Goal: Task Accomplishment & Management: Complete application form

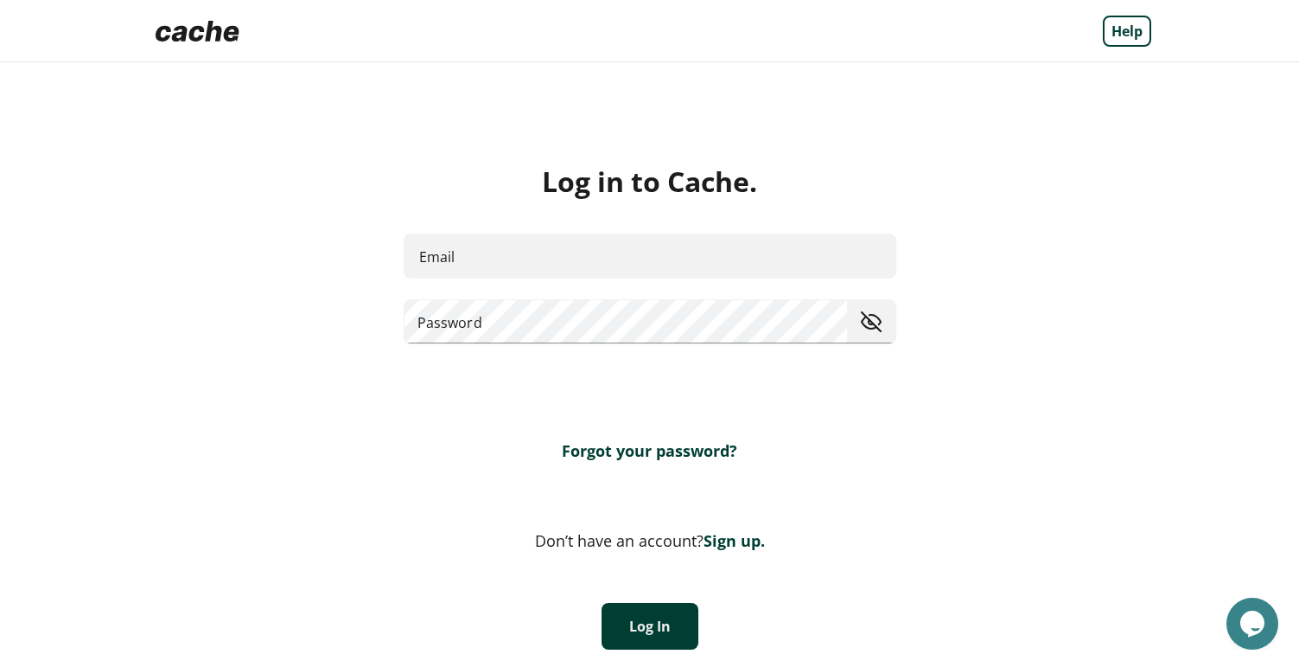
click at [507, 267] on input "Email" at bounding box center [650, 256] width 493 height 46
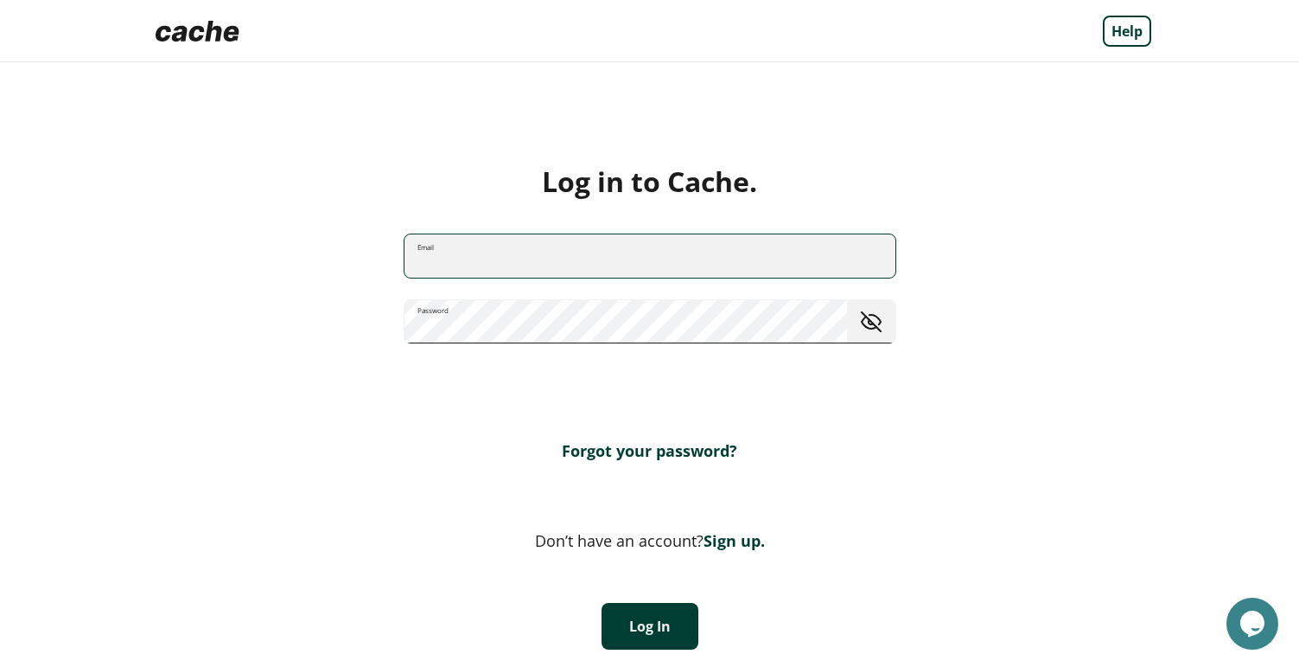
click at [875, 330] on span "toggle password visibility" at bounding box center [871, 321] width 35 height 35
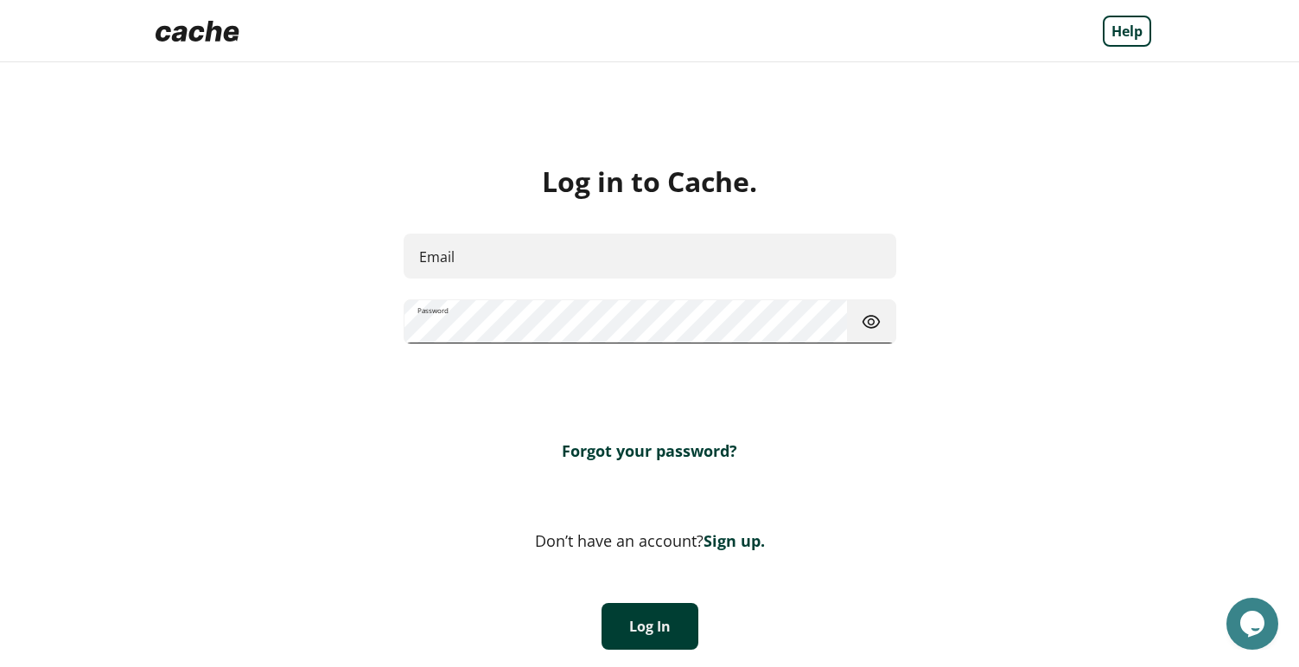
click at [875, 324] on span "toggle password visibility" at bounding box center [871, 321] width 35 height 35
click at [673, 623] on button "Log In" at bounding box center [650, 626] width 97 height 47
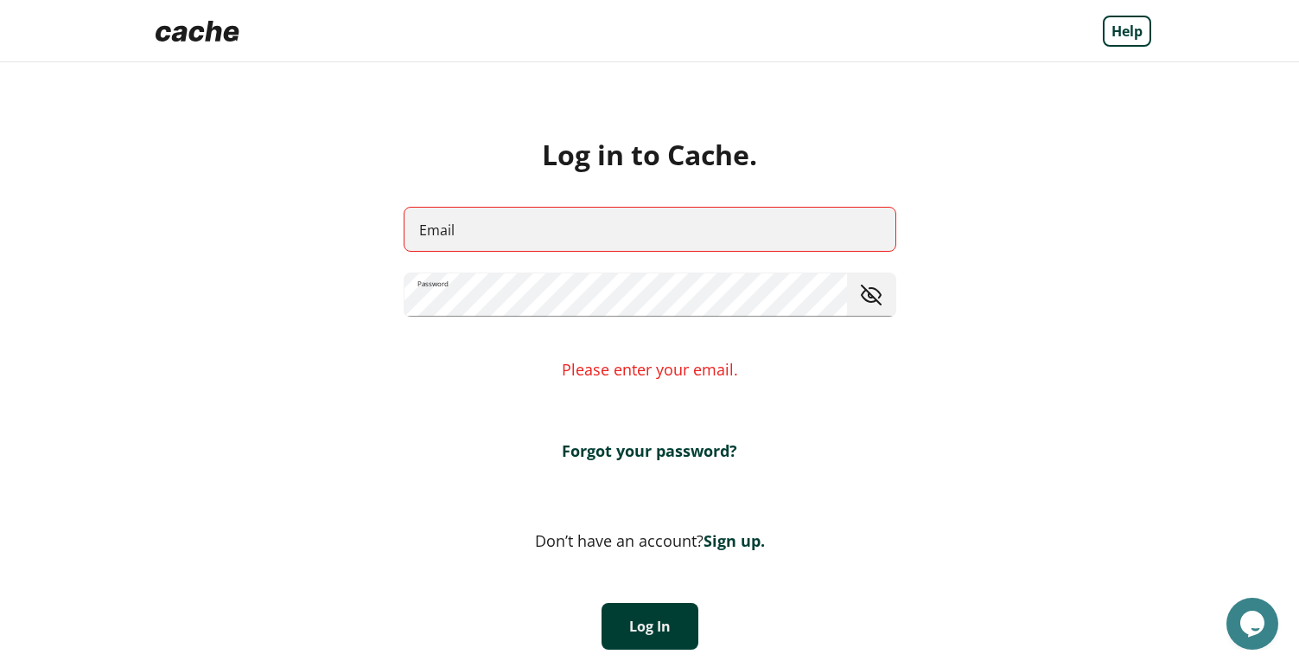
click at [539, 234] on input "Email" at bounding box center [650, 229] width 491 height 46
paste input "**********"
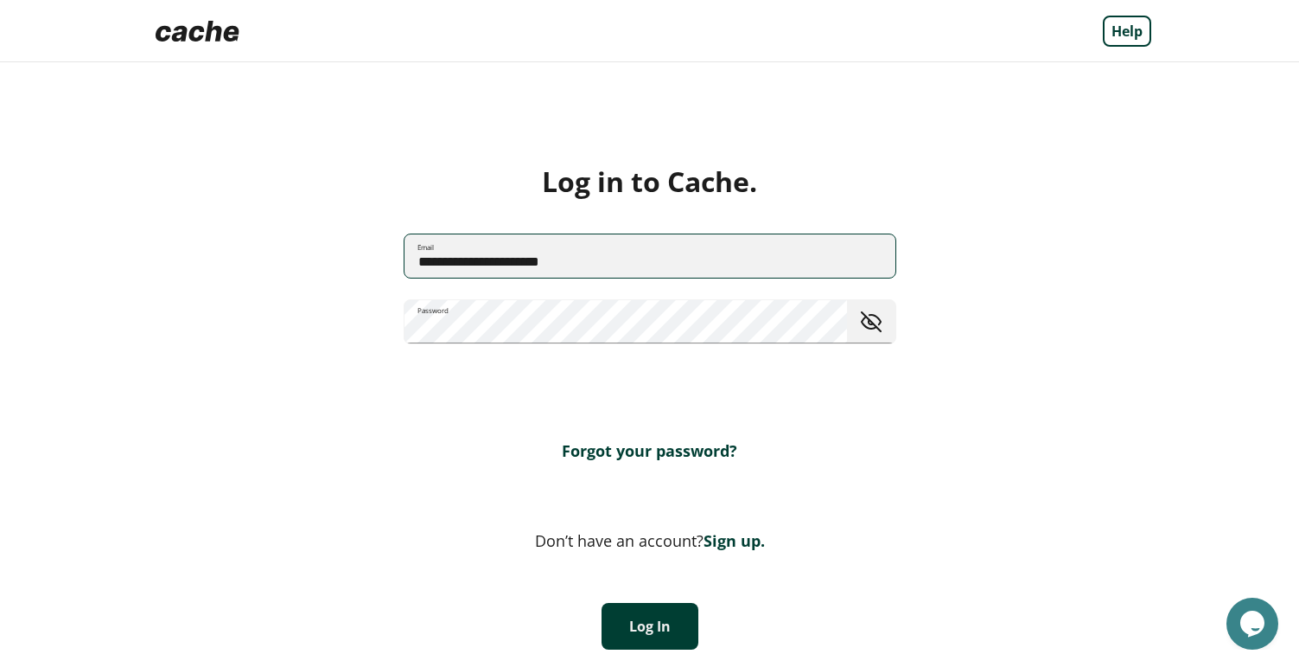
type input "**********"
click at [638, 623] on button "Log In" at bounding box center [650, 626] width 97 height 47
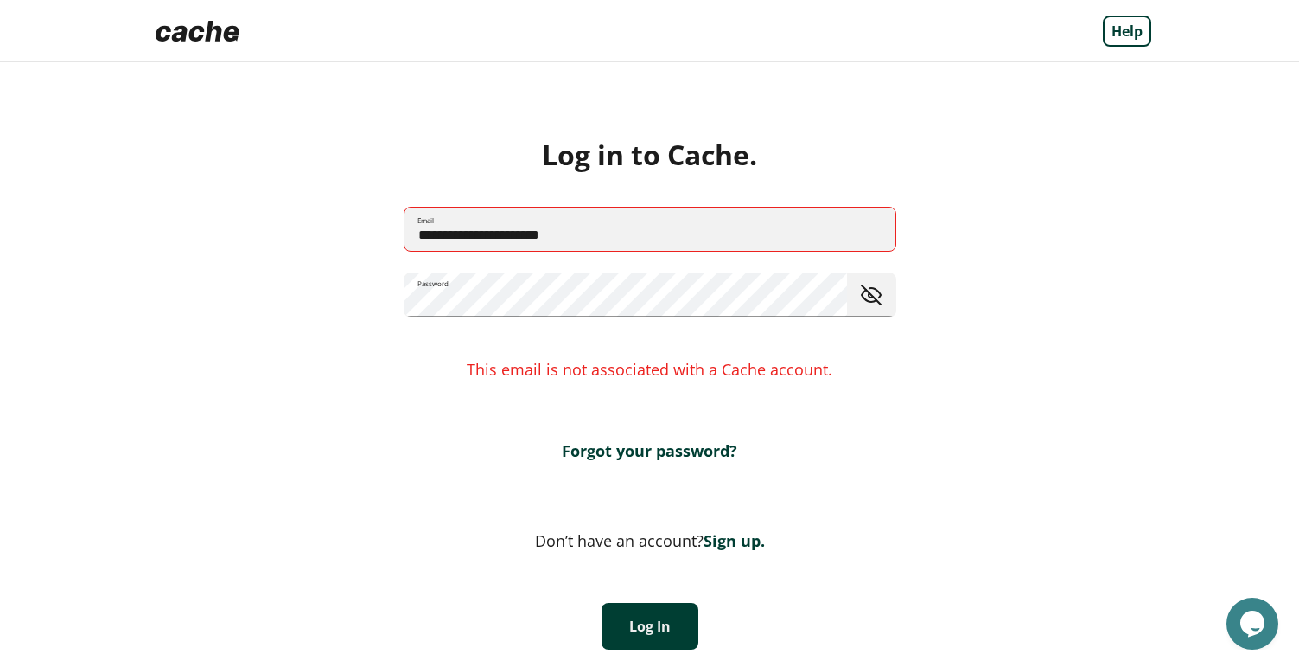
click at [723, 538] on link "Sign up." at bounding box center [734, 540] width 61 height 21
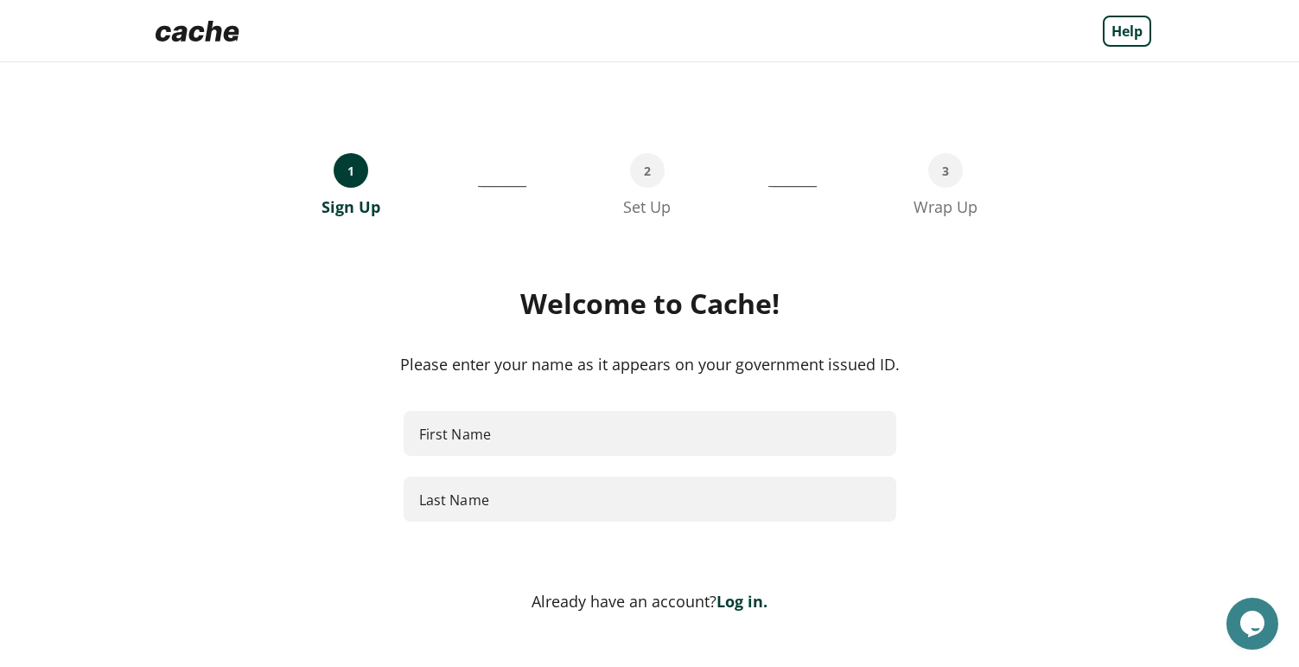
click at [517, 437] on input "First Name" at bounding box center [650, 434] width 493 height 46
type input "*****"
click at [527, 499] on input "Last Name" at bounding box center [650, 499] width 491 height 46
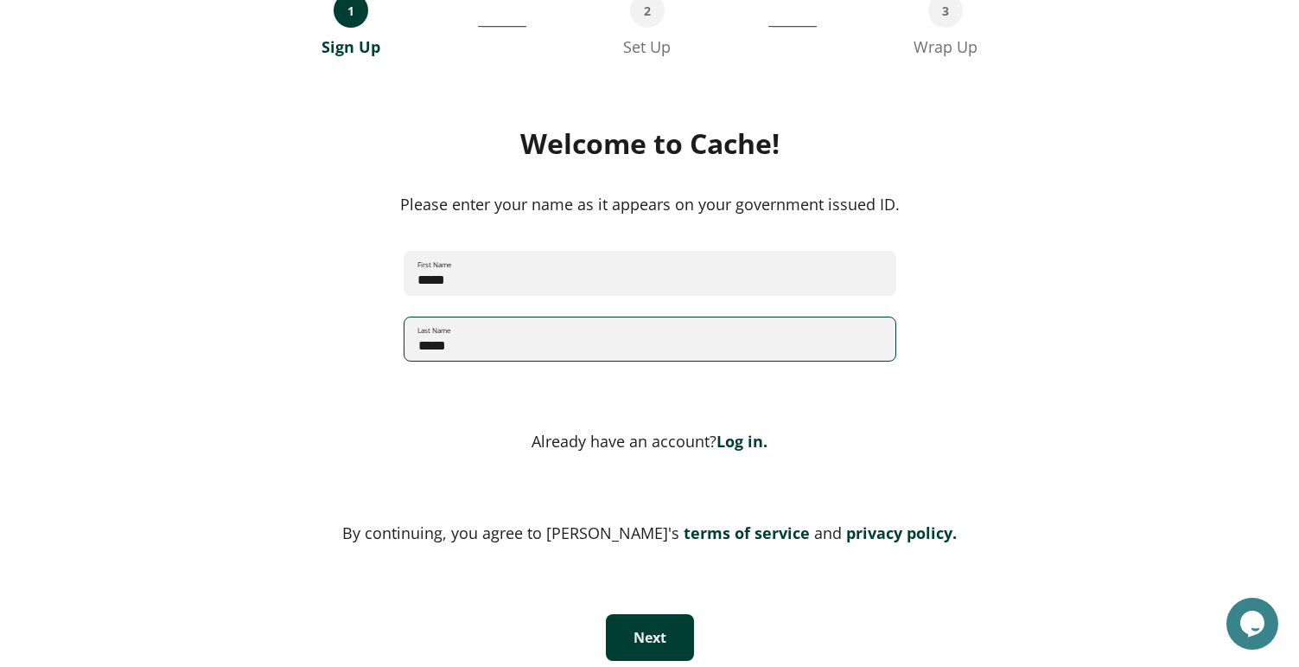
scroll to position [171, 0]
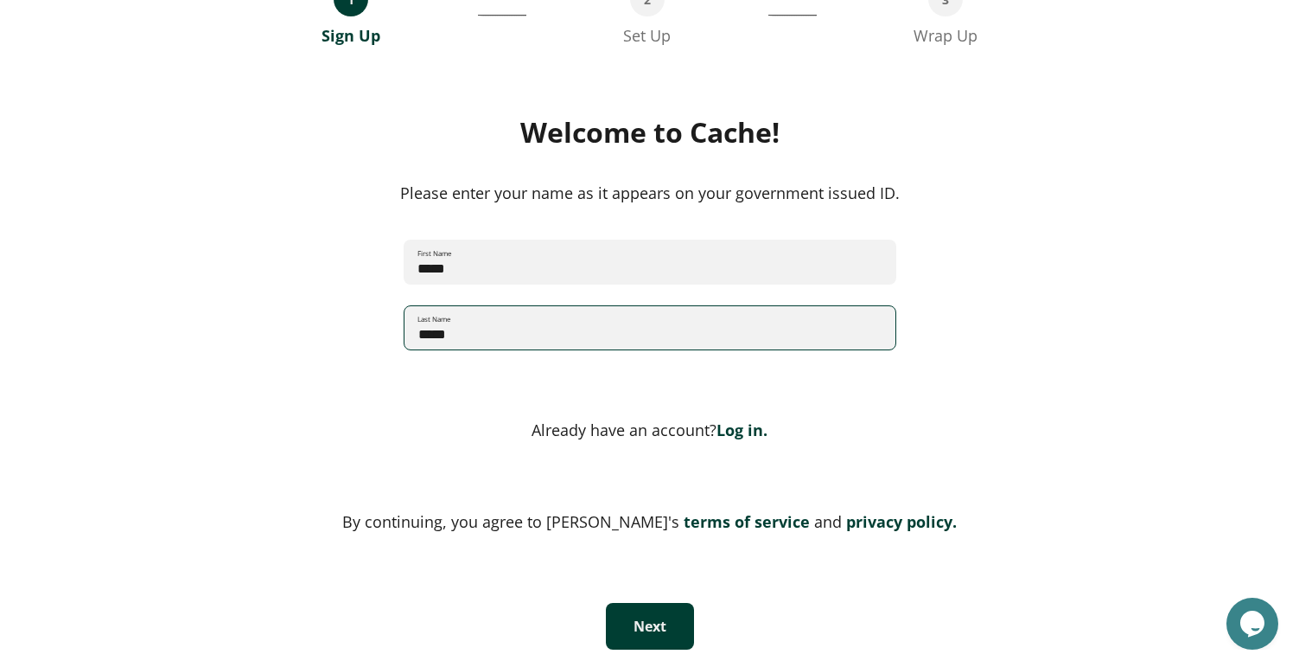
type input "*****"
click at [655, 622] on button "Next" at bounding box center [650, 626] width 88 height 47
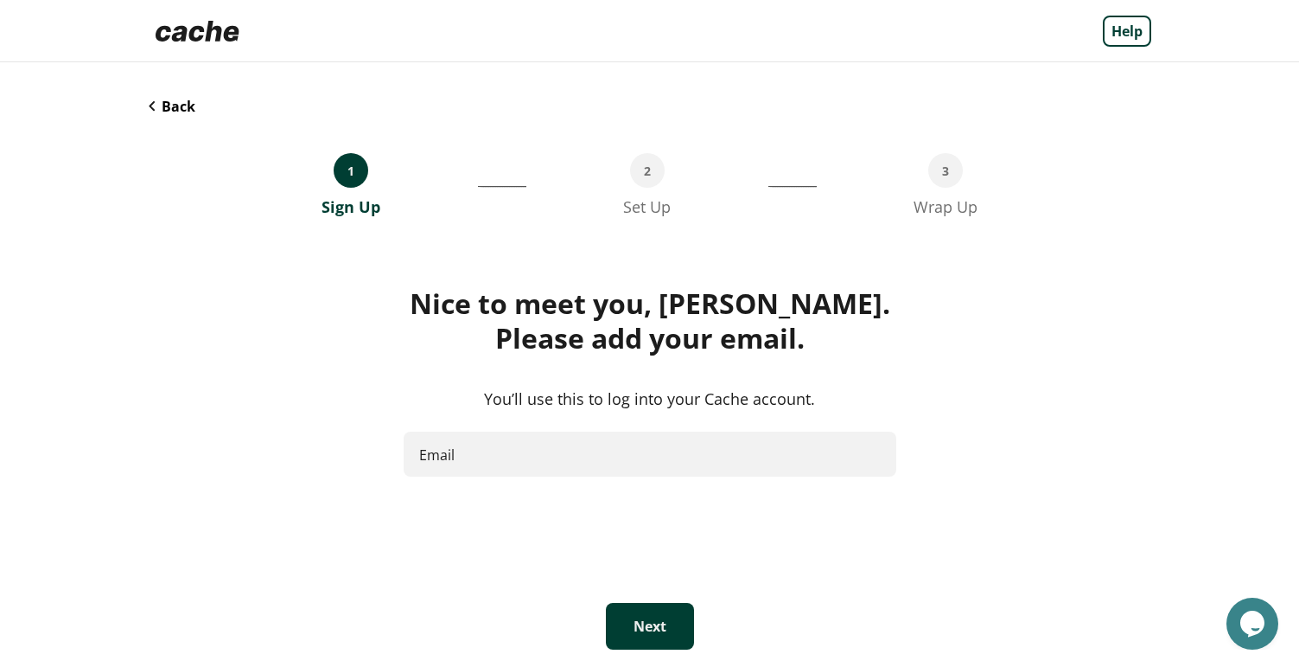
scroll to position [0, 0]
click at [487, 452] on input "Email" at bounding box center [650, 454] width 493 height 46
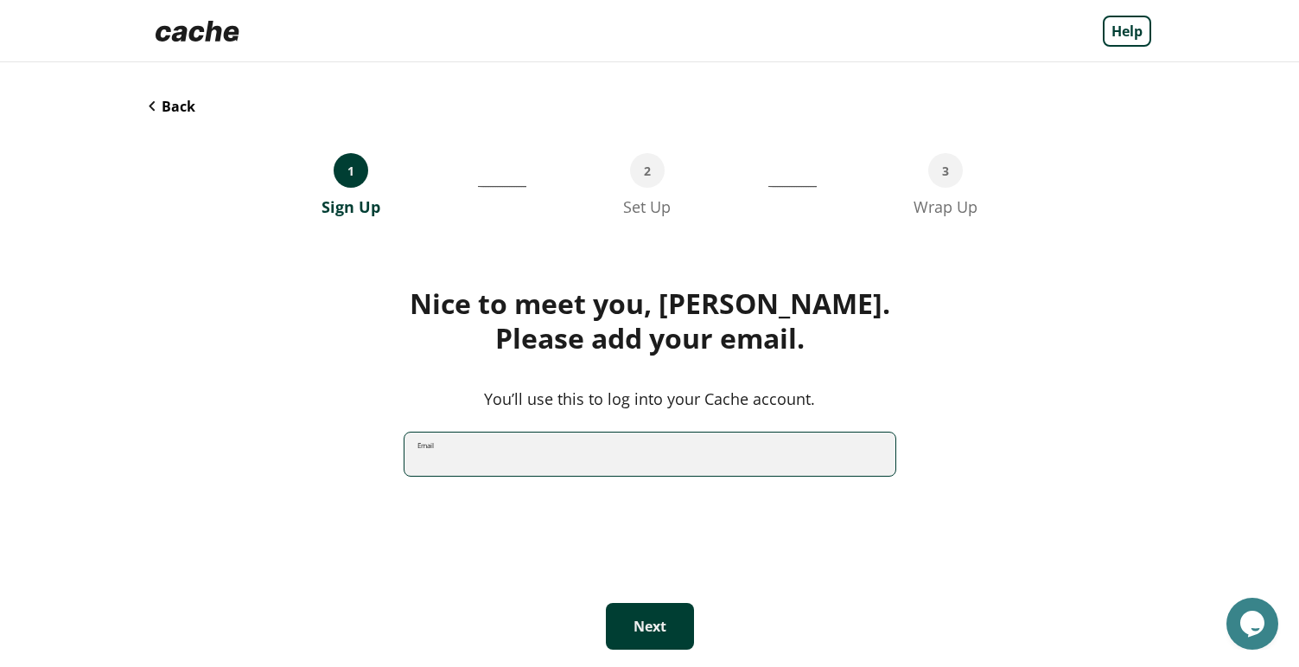
paste input "**********"
type input "**********"
click at [658, 628] on button "Next" at bounding box center [650, 626] width 88 height 47
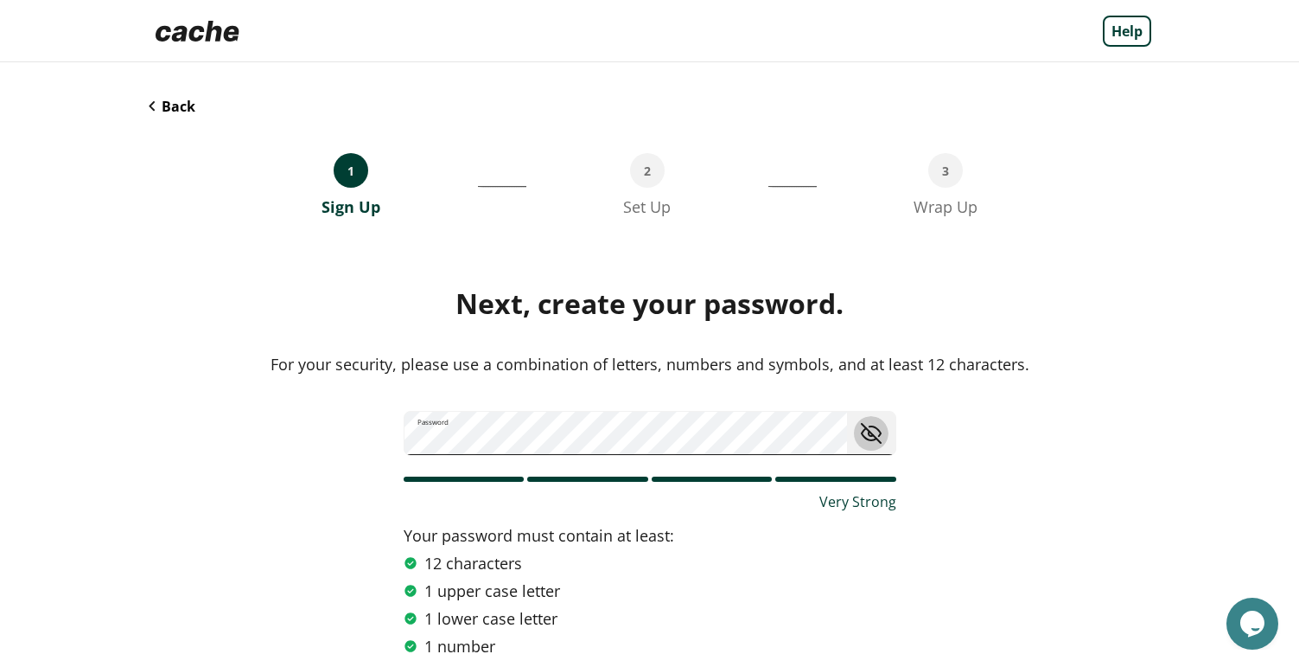
click at [872, 442] on span "toggle password visibility" at bounding box center [871, 433] width 35 height 35
click at [872, 442] on span "toggle password visibility" at bounding box center [870, 433] width 35 height 35
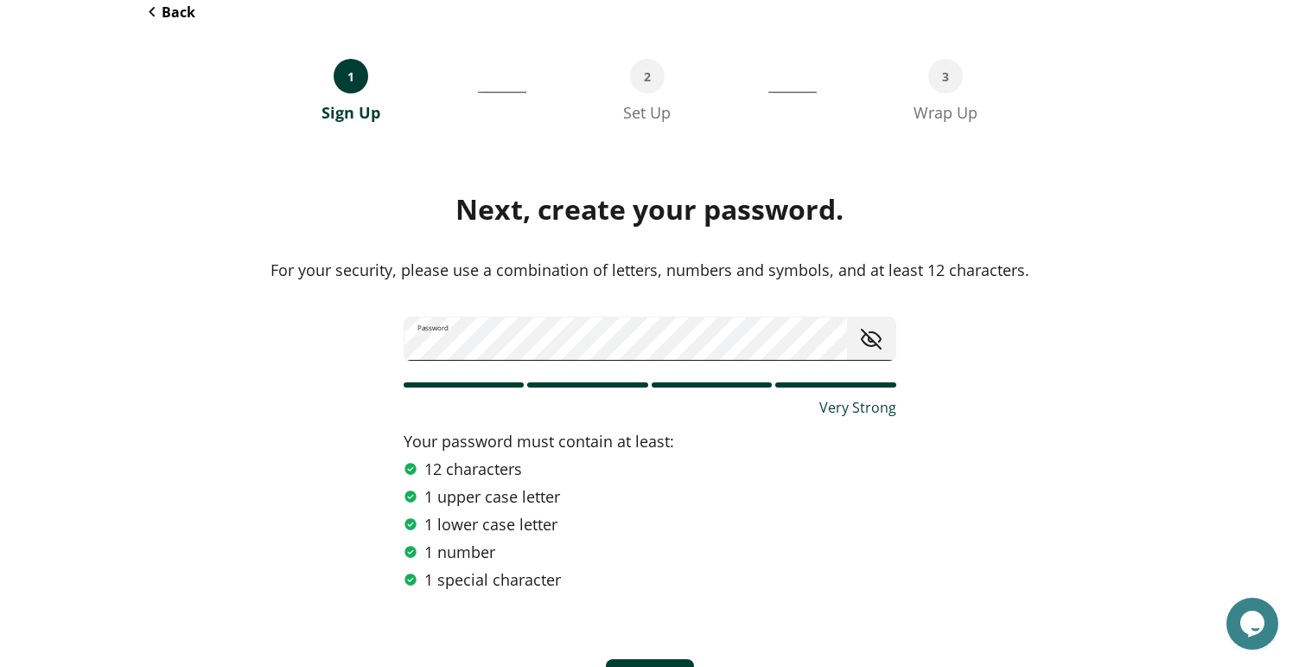
scroll to position [152, 0]
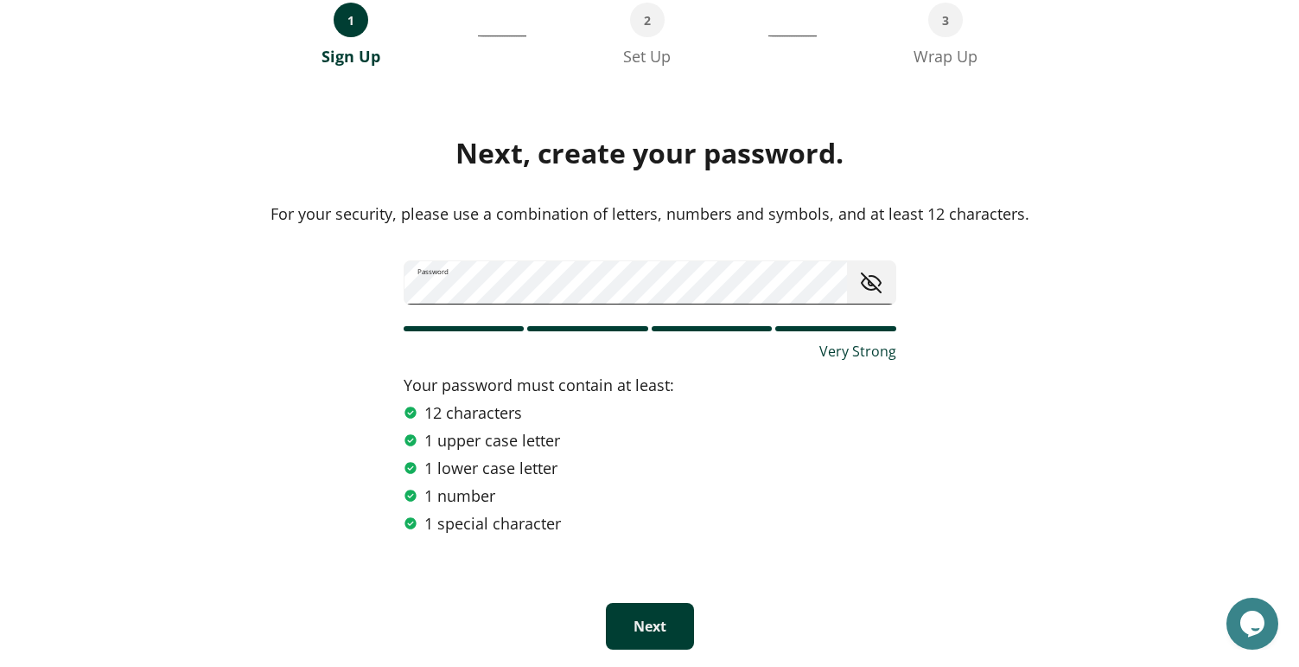
click at [653, 625] on button "Next" at bounding box center [650, 626] width 88 height 47
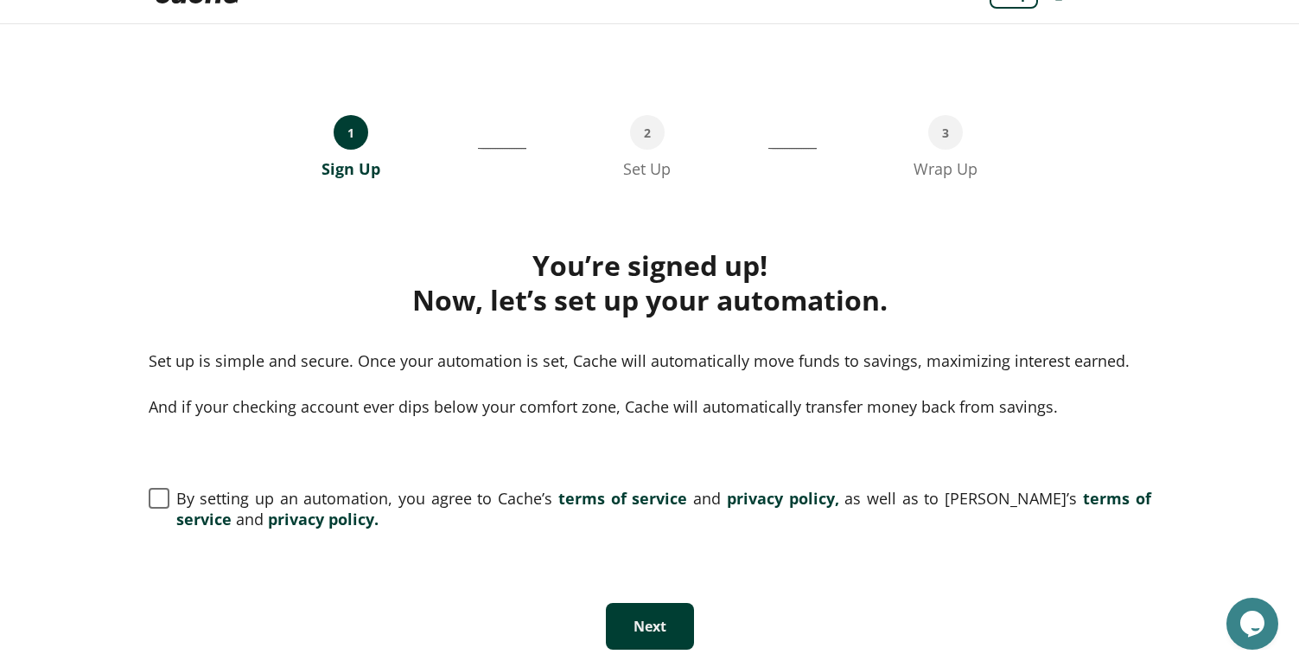
scroll to position [0, 0]
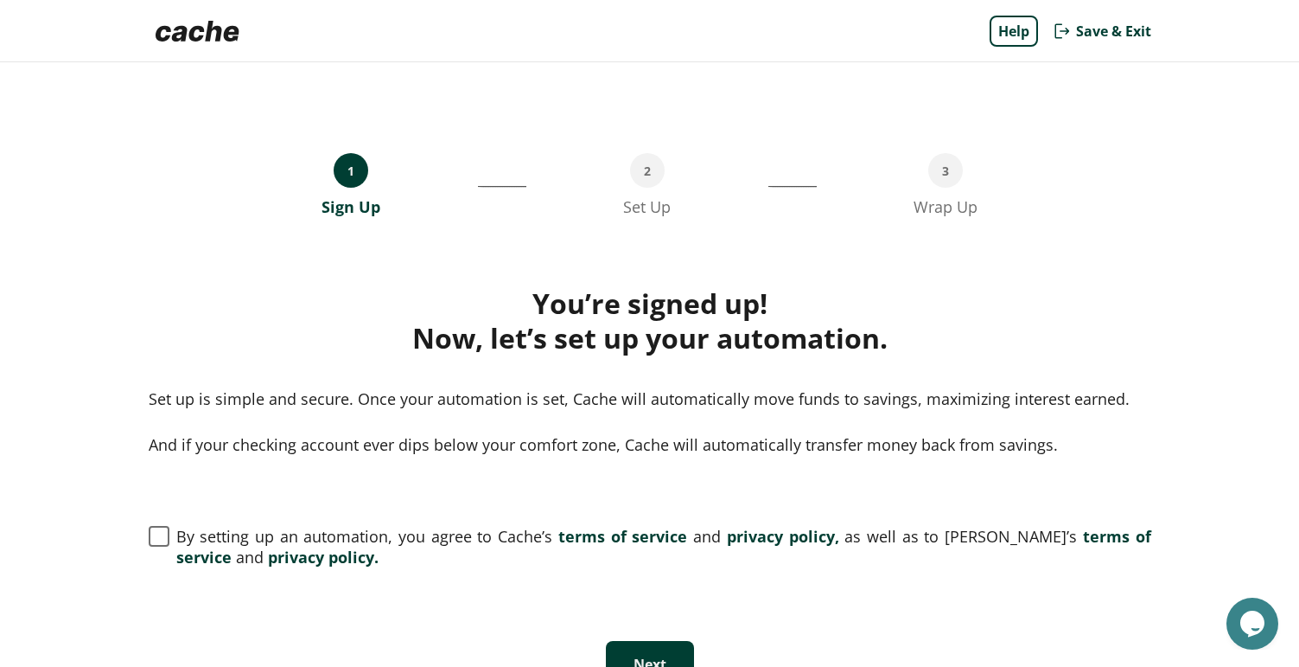
click at [639, 660] on button "Next" at bounding box center [650, 664] width 88 height 47
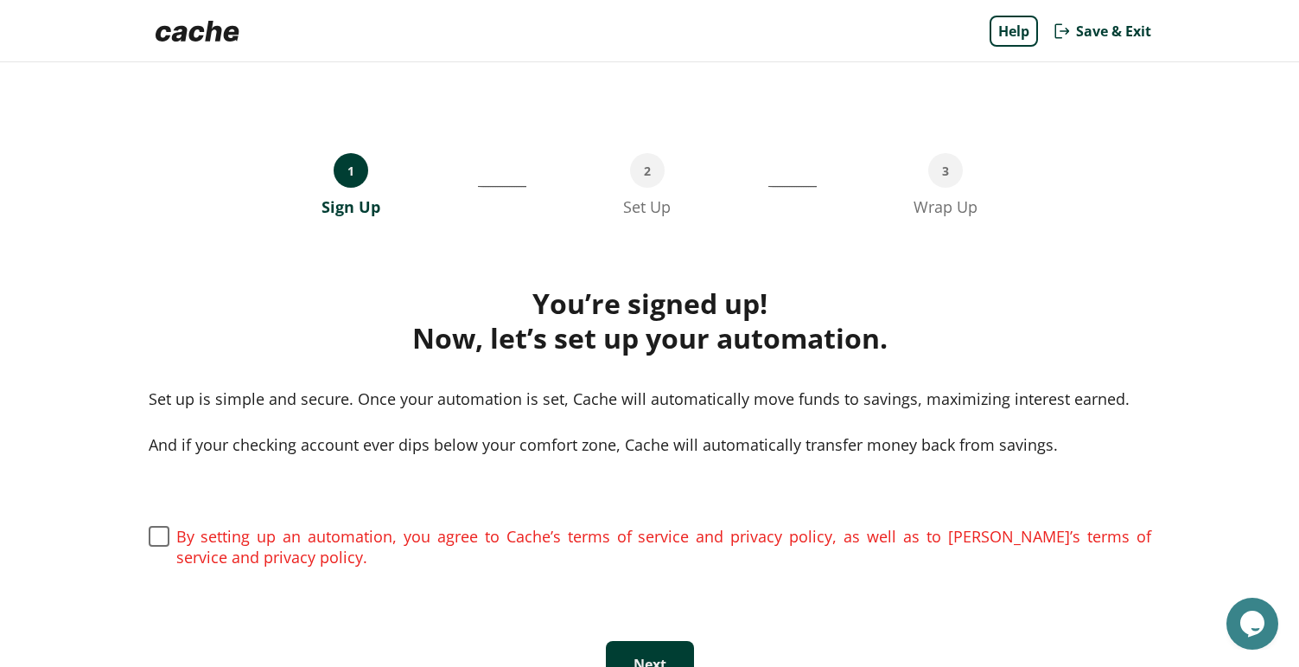
click at [157, 537] on span at bounding box center [159, 536] width 21 height 21
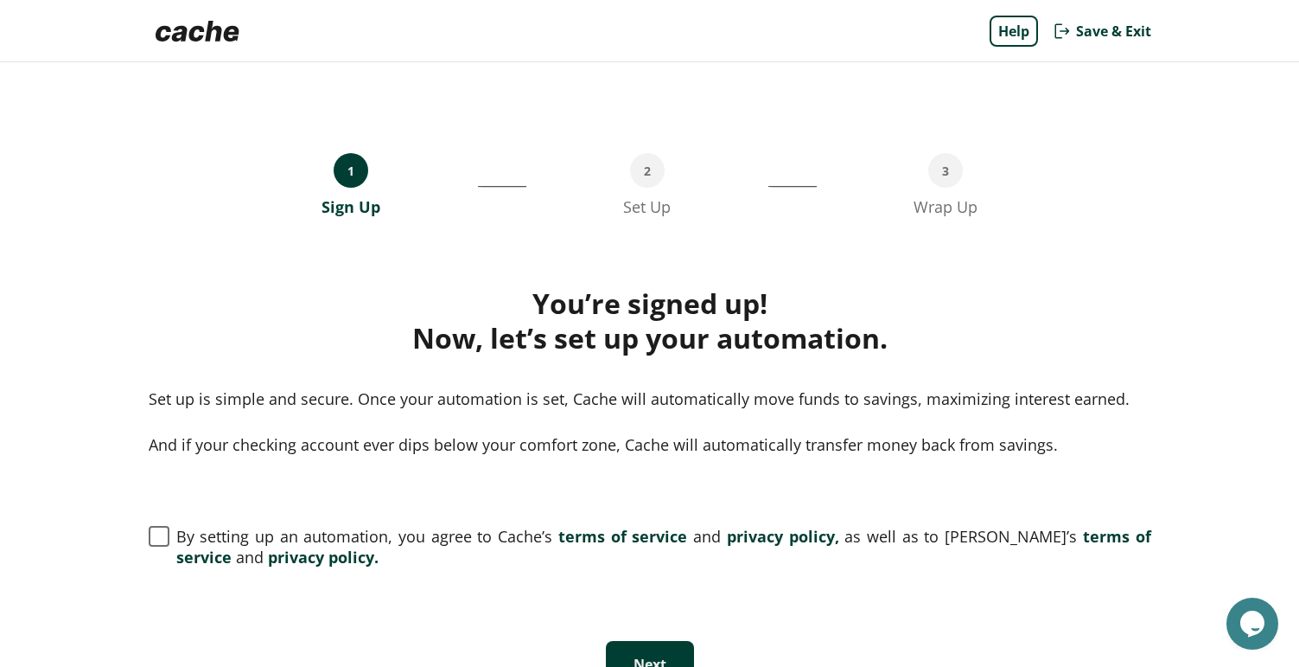
click at [623, 650] on button "Next" at bounding box center [650, 664] width 88 height 47
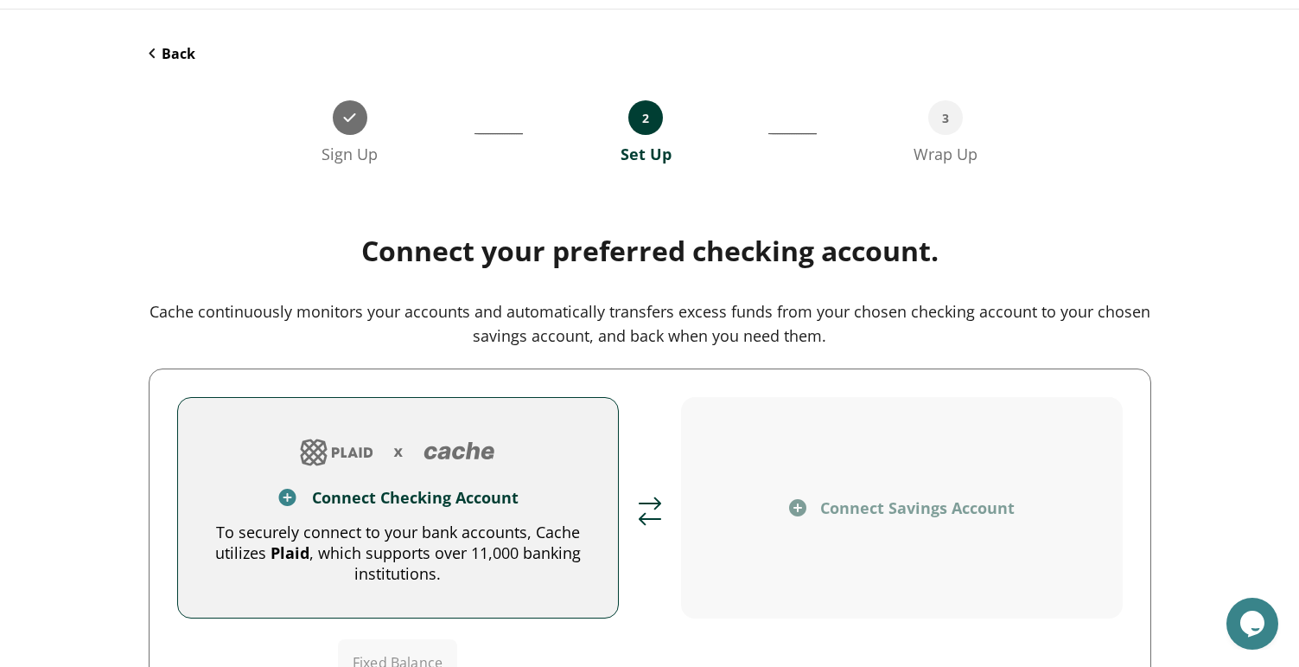
scroll to position [54, 0]
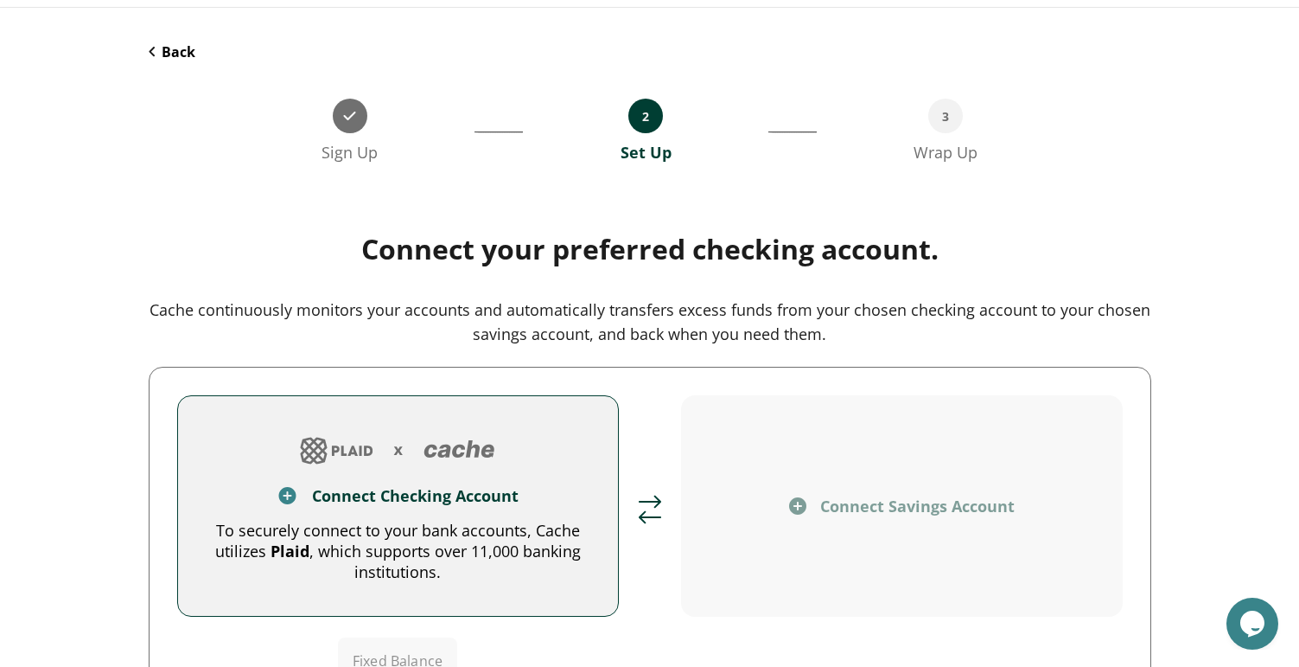
click at [456, 522] on div "To securely connect to your bank accounts, Cache utilizes Plaid , which support…" at bounding box center [398, 551] width 385 height 62
click at [597, 527] on button "Connect Checking Account To securely connect to your bank accounts, Cache utili…" at bounding box center [398, 505] width 442 height 221
click at [396, 537] on div "To securely connect to your bank accounts, Cache utilizes Plaid , which support…" at bounding box center [398, 551] width 385 height 62
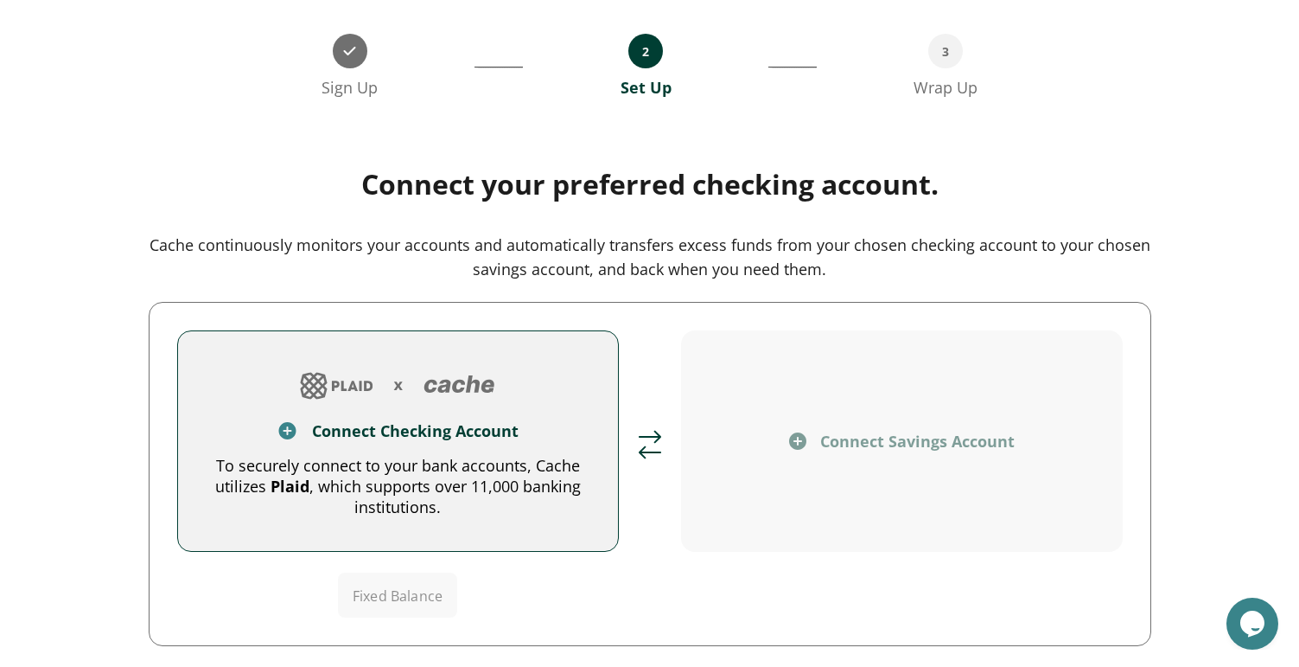
scroll to position [0, 0]
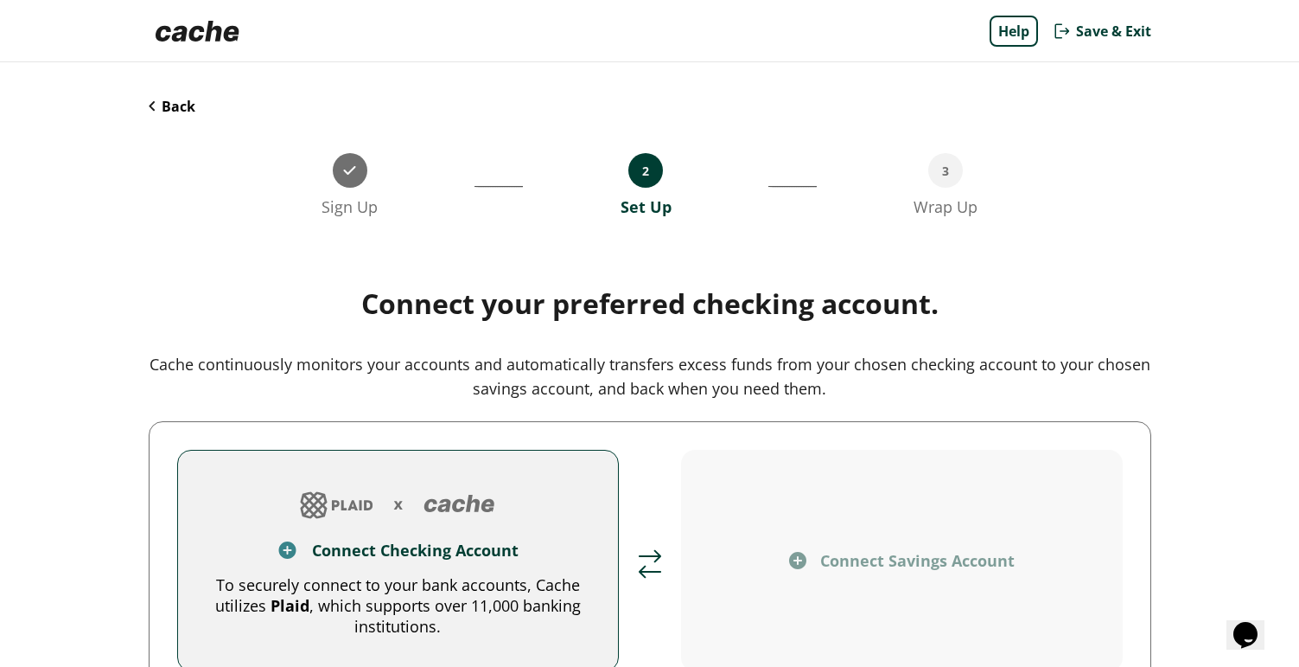
click at [358, 484] on img at bounding box center [397, 504] width 209 height 41
